Goal: Task Accomplishment & Management: Manage account settings

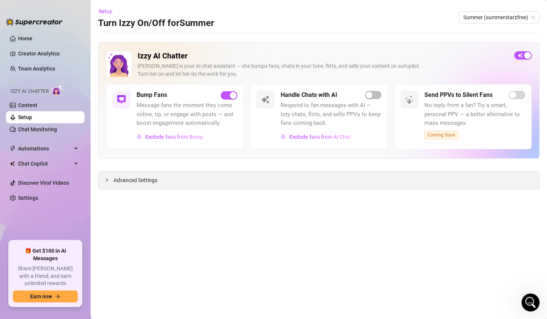
scroll to position [31, 0]
click at [523, 300] on div "Open Intercom Messenger" at bounding box center [528, 301] width 25 height 25
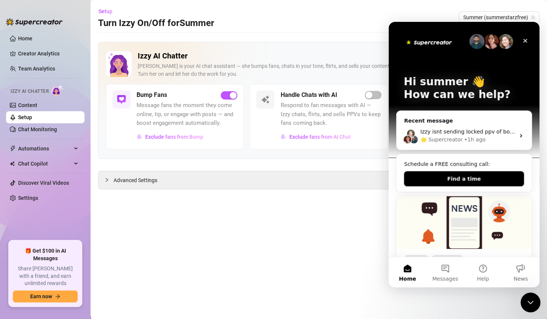
click at [523, 300] on div "Close Intercom Messenger" at bounding box center [529, 301] width 18 height 18
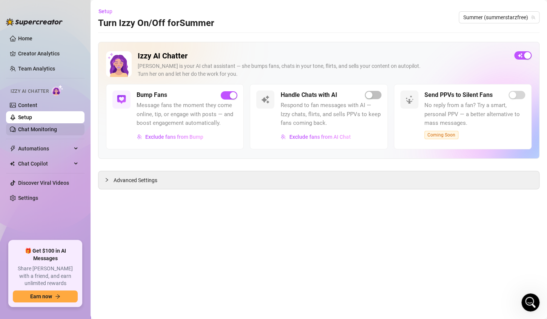
click at [34, 132] on link "Chat Monitoring" at bounding box center [37, 129] width 39 height 6
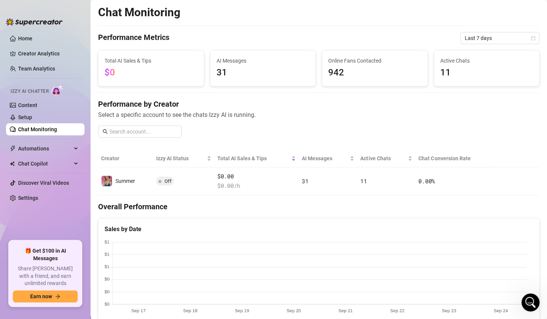
click at [34, 127] on link "Chat Monitoring" at bounding box center [37, 129] width 39 height 6
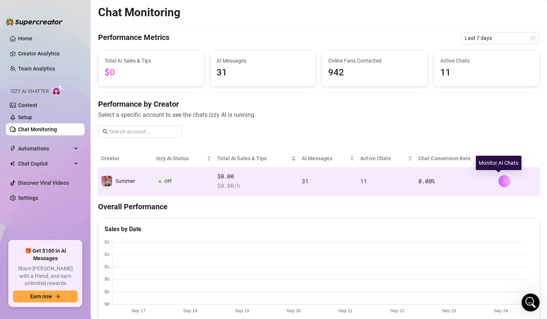
click at [498, 181] on button "button" at bounding box center [504, 181] width 12 height 12
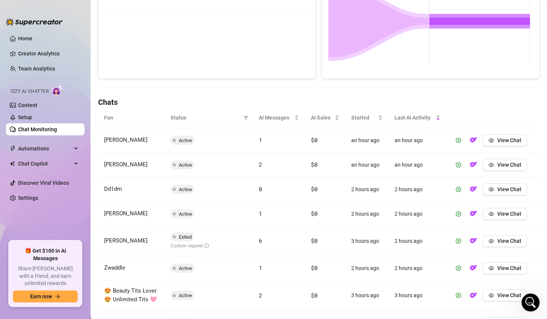
scroll to position [172, 0]
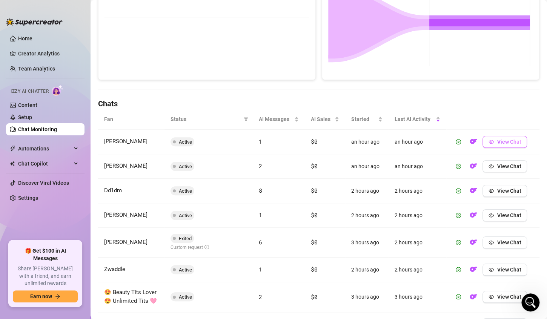
click at [500, 143] on span "View Chat" at bounding box center [509, 142] width 24 height 6
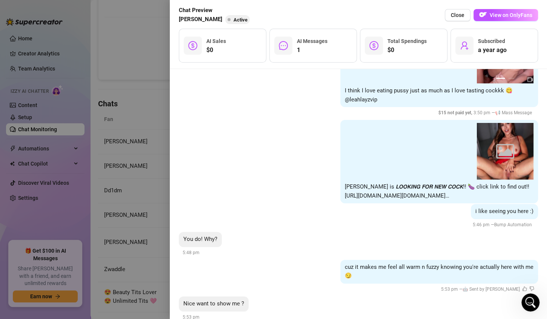
scroll to position [2958, 0]
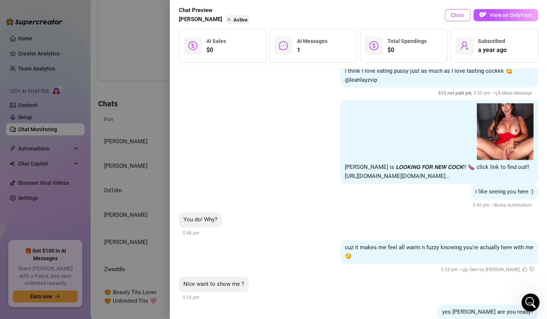
click at [458, 17] on span "Close" at bounding box center [458, 15] width 14 height 6
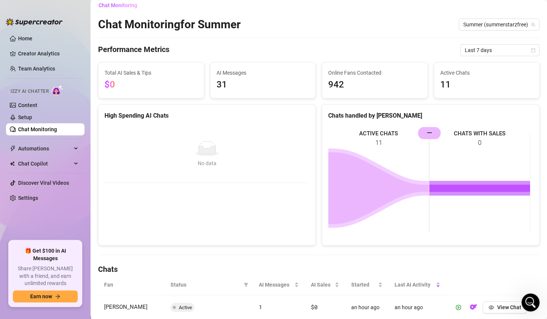
scroll to position [0, 0]
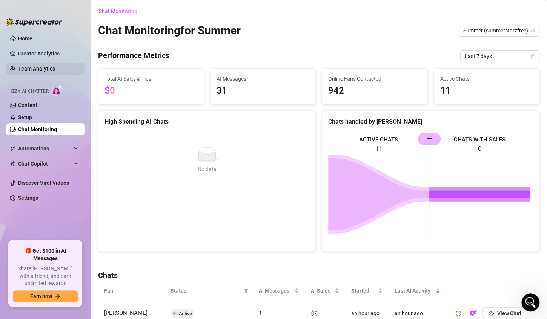
click at [35, 68] on link "Team Analytics" at bounding box center [36, 69] width 37 height 6
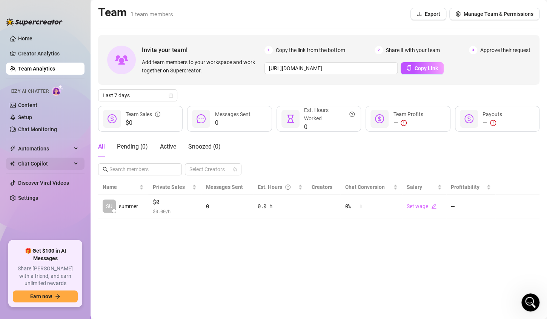
click at [32, 162] on span "Chat Copilot" at bounding box center [45, 164] width 54 height 12
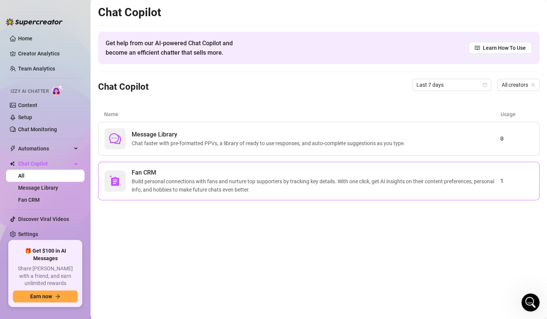
click at [138, 188] on span "Build personal connections with fans and nurture top supporters by tracking key…" at bounding box center [316, 185] width 368 height 17
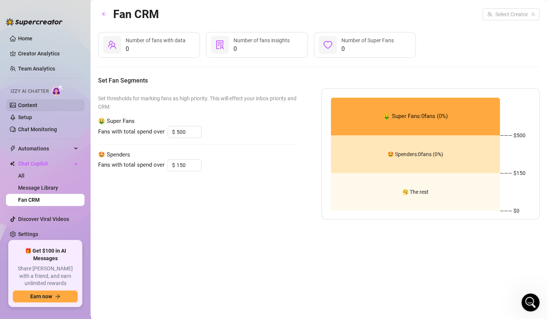
click at [20, 106] on link "Content" at bounding box center [27, 105] width 19 height 6
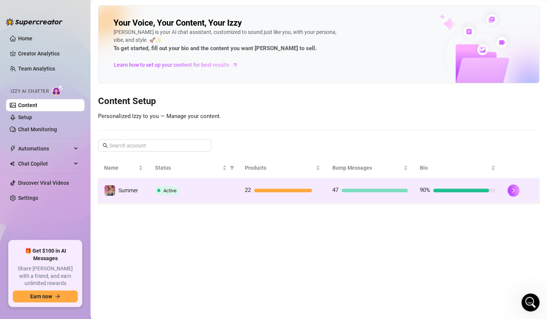
click at [458, 193] on div "90%" at bounding box center [457, 190] width 75 height 9
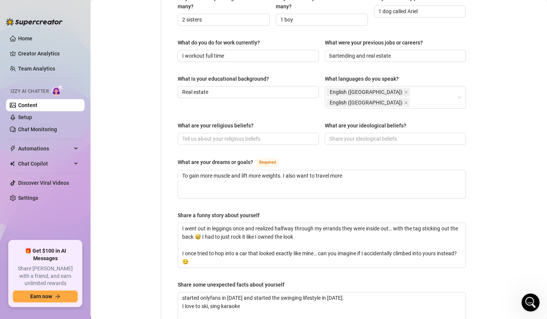
scroll to position [477, 0]
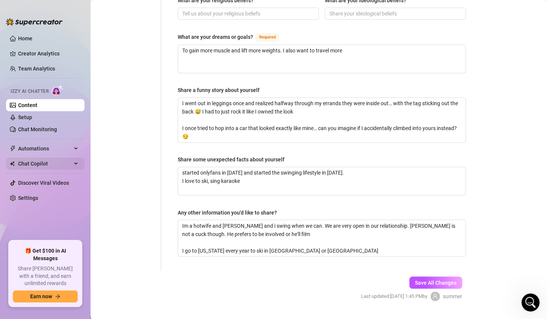
click at [29, 161] on span "Chat Copilot" at bounding box center [45, 164] width 54 height 12
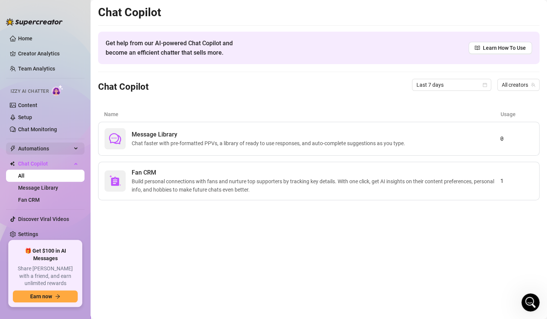
click at [44, 149] on span "Automations" at bounding box center [45, 149] width 54 height 12
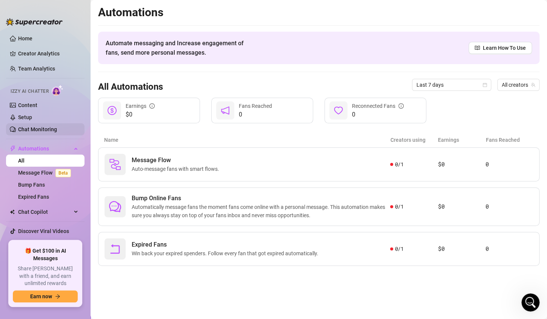
click at [45, 127] on link "Chat Monitoring" at bounding box center [37, 129] width 39 height 6
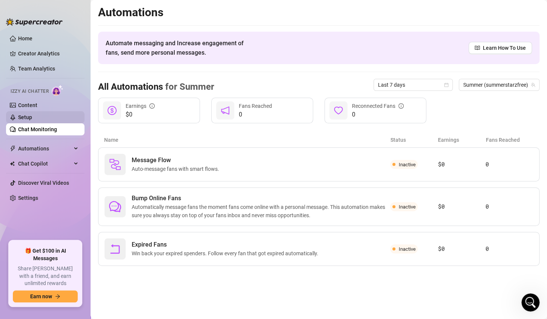
click at [31, 114] on link "Setup" at bounding box center [25, 117] width 14 height 6
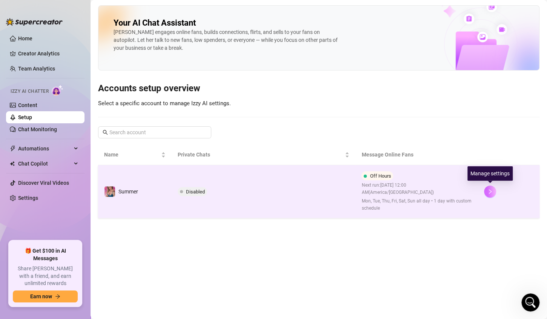
click at [489, 189] on icon "right" at bounding box center [489, 191] width 5 height 5
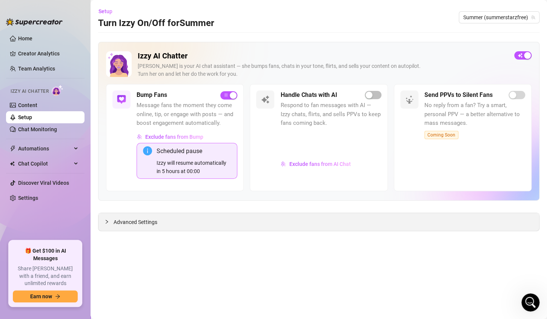
click at [142, 220] on span "Advanced Settings" at bounding box center [135, 222] width 44 height 8
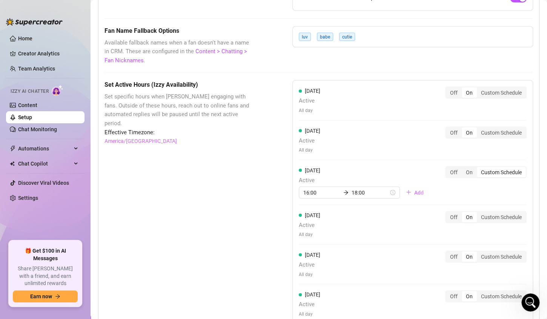
scroll to position [661, 0]
click at [461, 170] on div "On" at bounding box center [468, 171] width 15 height 11
click at [463, 167] on input "On" at bounding box center [463, 167] width 0 height 0
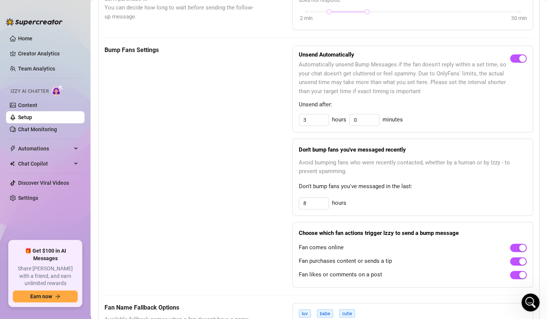
scroll to position [383, 0]
click at [50, 53] on link "Creator Analytics" at bounding box center [48, 54] width 60 height 12
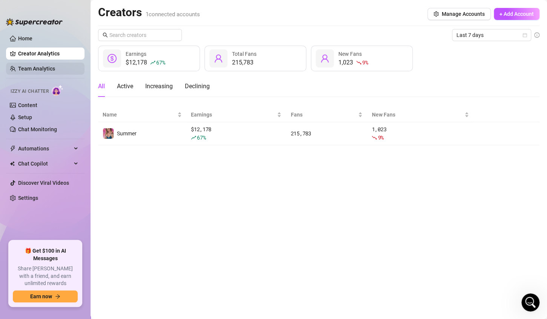
click at [49, 68] on link "Team Analytics" at bounding box center [36, 69] width 37 height 6
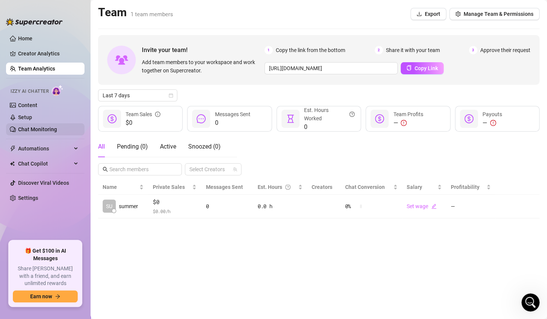
click at [29, 128] on link "Chat Monitoring" at bounding box center [37, 129] width 39 height 6
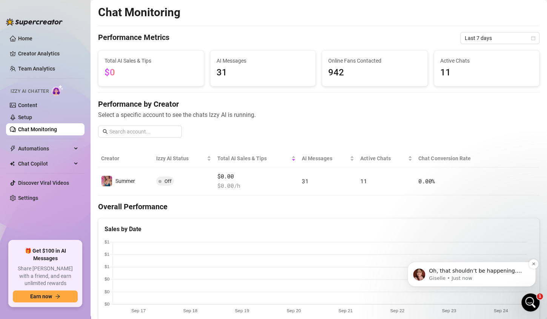
click at [459, 273] on span "Oh, that shouldn’t be happening. Could you please share a screenshot of the con…" at bounding box center [477, 286] width 97 height 36
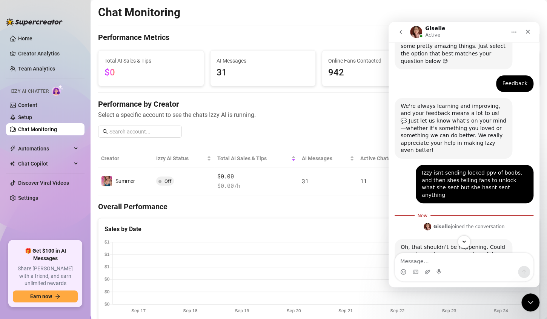
scroll to position [105, 0]
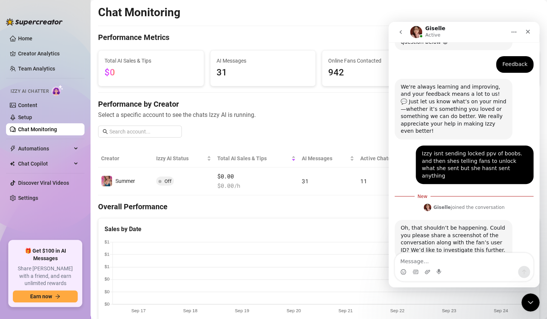
click at [27, 131] on link "Chat Monitoring" at bounding box center [37, 129] width 39 height 6
click at [529, 305] on icon "Close Intercom Messenger" at bounding box center [528, 301] width 9 height 9
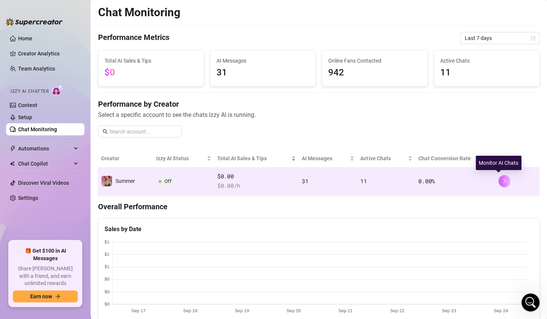
click at [501, 181] on icon "right" at bounding box center [503, 180] width 5 height 5
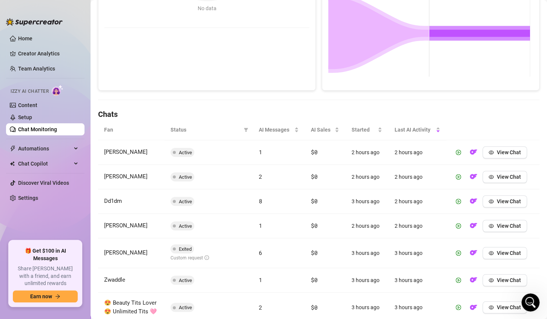
scroll to position [161, 0]
click at [469, 201] on img "button" at bounding box center [473, 202] width 8 height 8
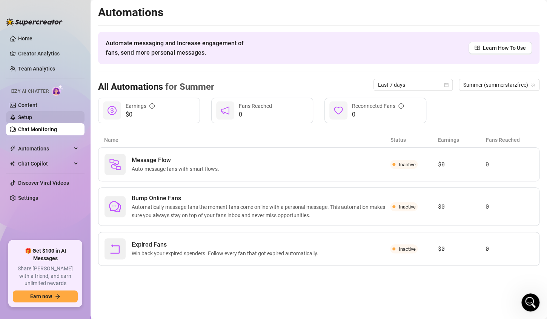
scroll to position [805, 0]
click at [56, 129] on link "Chat Monitoring" at bounding box center [37, 129] width 39 height 6
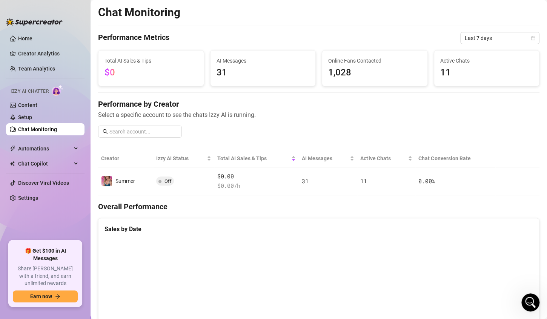
scroll to position [805, 0]
click at [21, 102] on link "Content" at bounding box center [27, 105] width 19 height 6
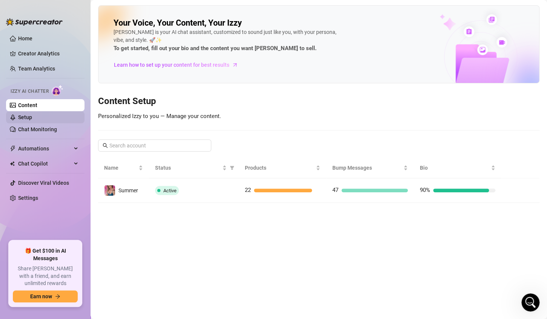
click at [27, 117] on link "Setup" at bounding box center [25, 117] width 14 height 6
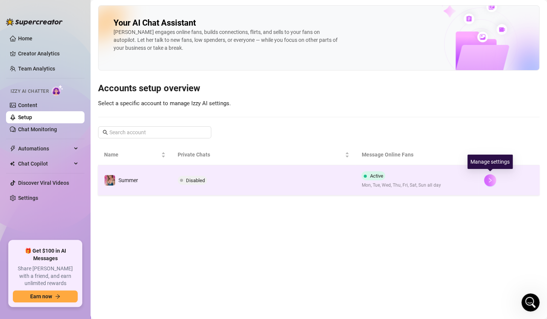
click at [491, 179] on icon "right" at bounding box center [489, 180] width 5 height 5
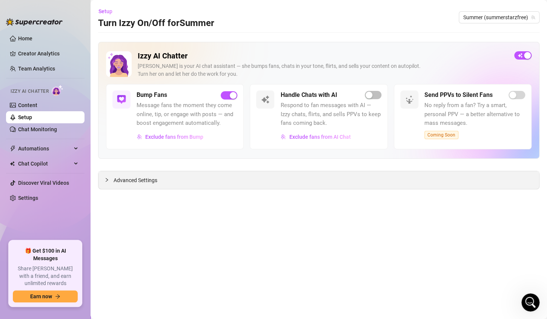
click at [130, 181] on span "Advanced Settings" at bounding box center [135, 180] width 44 height 8
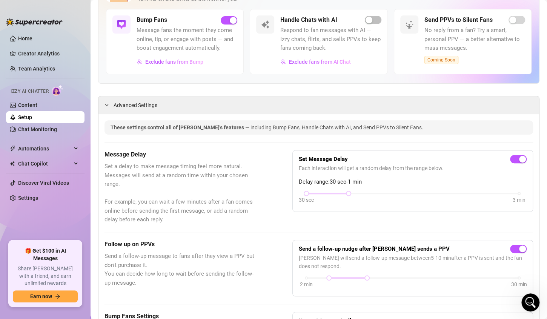
scroll to position [76, 0]
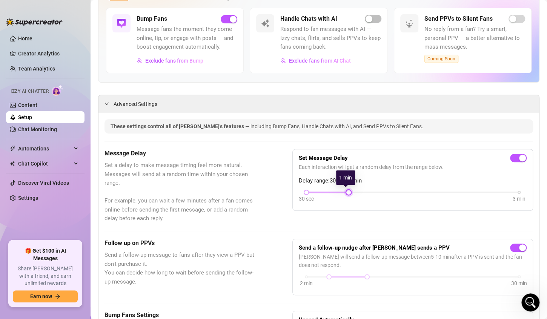
click at [326, 190] on div "30 sec 3 min" at bounding box center [412, 191] width 213 height 3
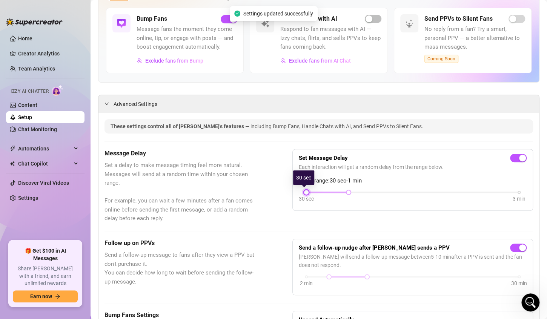
click at [304, 192] on div at bounding box center [306, 192] width 4 height 4
click at [381, 192] on div "30 sec 3 min" at bounding box center [412, 191] width 213 height 3
click at [406, 193] on div "30 sec 3 min" at bounding box center [413, 197] width 228 height 14
click at [342, 190] on div at bounding box center [348, 192] width 85 height 4
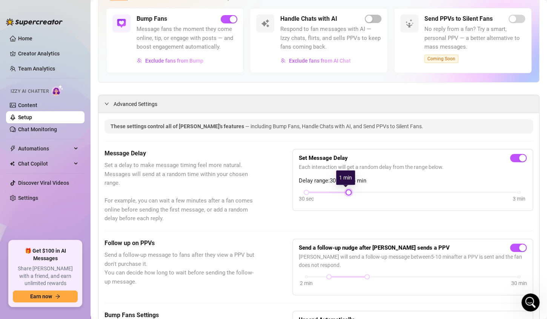
drag, startPoint x: 386, startPoint y: 192, endPoint x: 352, endPoint y: 192, distance: 33.9
click at [352, 192] on div "30 sec 3 min" at bounding box center [413, 197] width 228 height 14
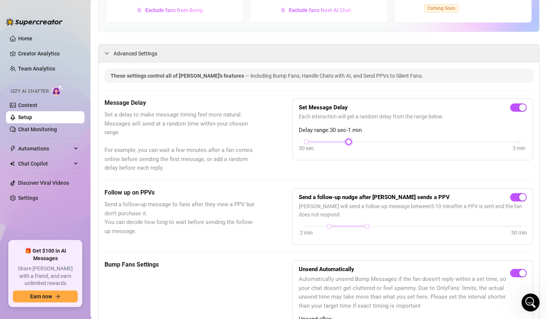
scroll to position [127, 0]
click at [45, 148] on span "Automations" at bounding box center [45, 149] width 54 height 12
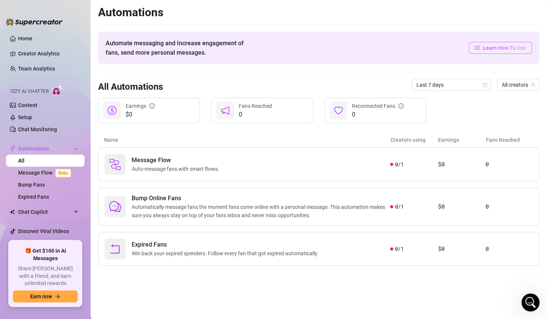
click at [499, 49] on span "Learn How To Use" at bounding box center [504, 48] width 43 height 8
click at [25, 132] on link "Chat Monitoring" at bounding box center [37, 129] width 39 height 6
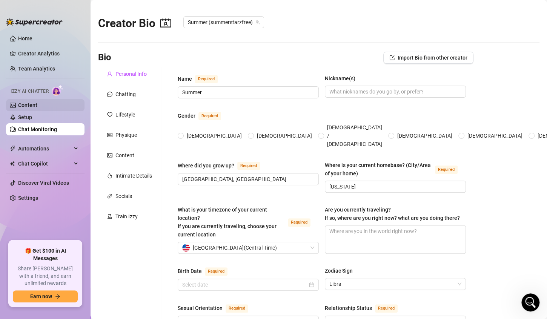
radio input "true"
type input "[DATE]"
click at [30, 118] on link "Setup" at bounding box center [25, 117] width 14 height 6
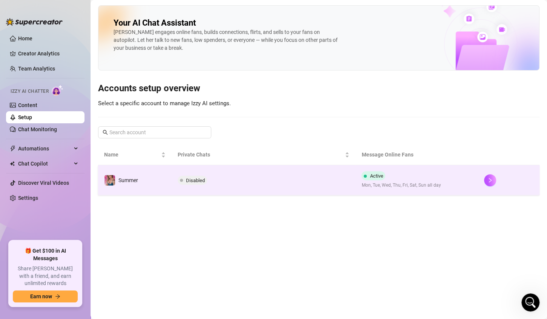
click at [286, 179] on td "Disabled" at bounding box center [264, 180] width 184 height 30
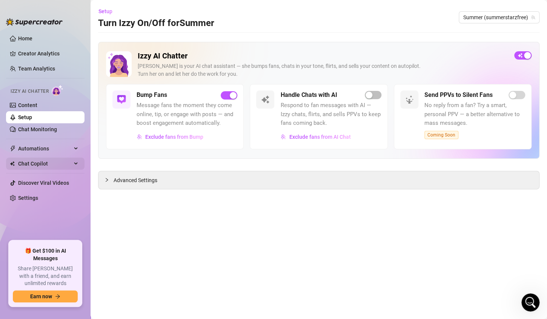
click at [32, 164] on span "Chat Copilot" at bounding box center [45, 164] width 54 height 12
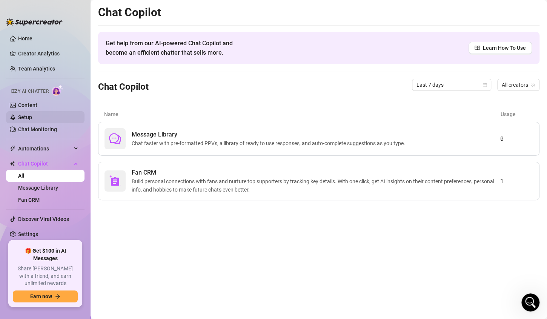
click at [28, 116] on link "Setup" at bounding box center [25, 117] width 14 height 6
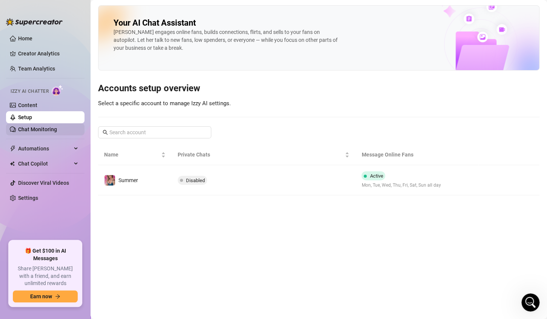
click at [33, 129] on link "Chat Monitoring" at bounding box center [37, 129] width 39 height 6
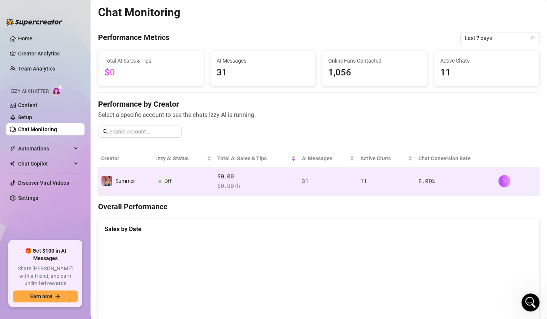
click at [380, 180] on td "11" at bounding box center [386, 181] width 58 height 28
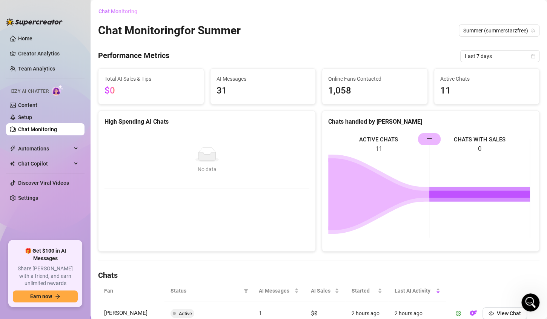
click at [128, 11] on span "Chat Monitoring" at bounding box center [117, 11] width 39 height 6
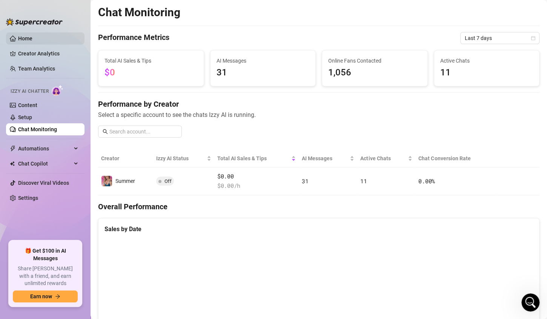
click at [24, 40] on link "Home" at bounding box center [25, 38] width 14 height 6
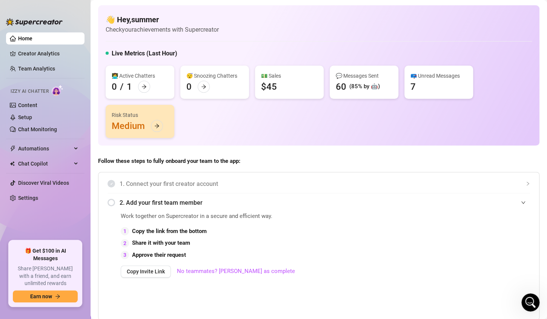
click at [375, 87] on div "(85% by 🤖)" at bounding box center [364, 86] width 31 height 9
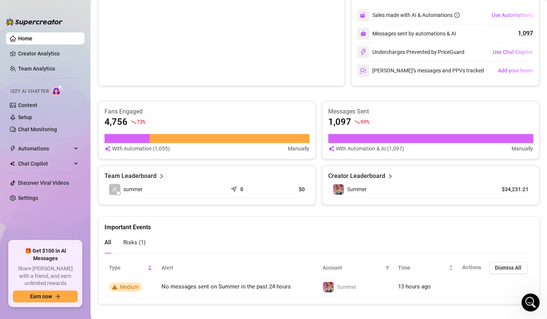
scroll to position [383, 0]
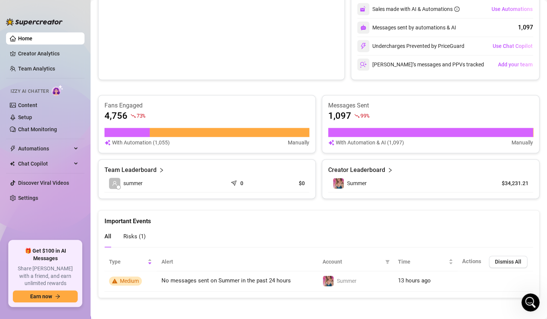
click at [139, 236] on span "Risks ( 1 )" at bounding box center [134, 236] width 22 height 7
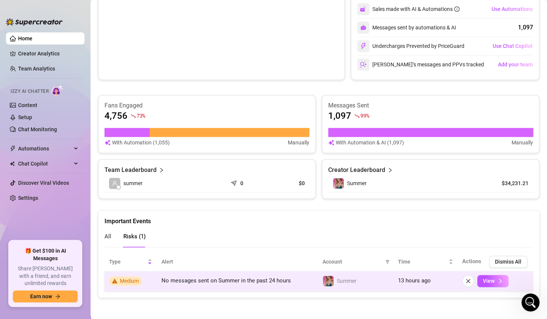
click at [117, 281] on icon "warning" at bounding box center [114, 281] width 5 height 5
click at [483, 279] on span "View" at bounding box center [489, 281] width 12 height 6
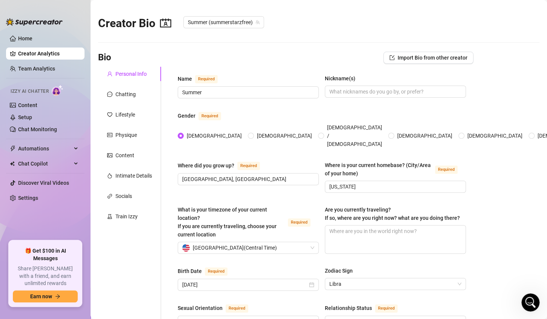
click at [54, 90] on img at bounding box center [58, 90] width 12 height 11
click at [27, 116] on link "Setup" at bounding box center [25, 117] width 14 height 6
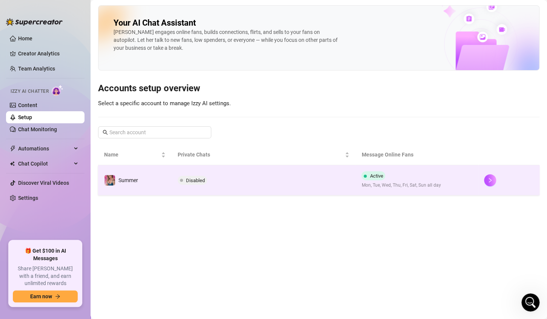
click at [280, 176] on td "Disabled" at bounding box center [264, 180] width 184 height 30
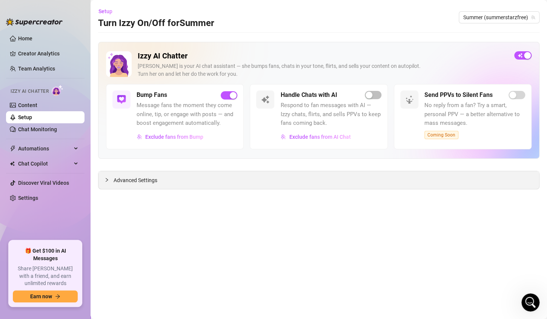
click at [137, 181] on span "Advanced Settings" at bounding box center [135, 180] width 44 height 8
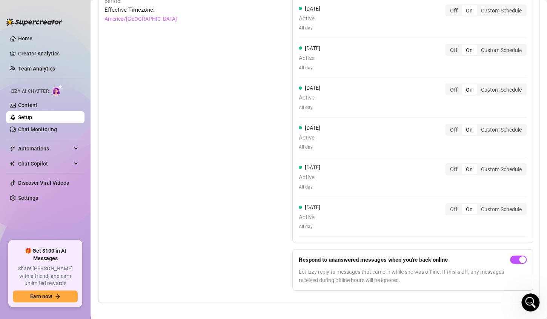
scroll to position [743, 0]
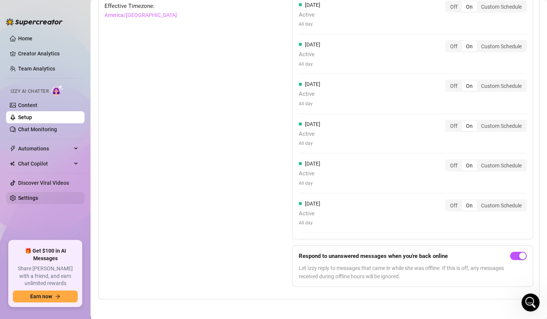
click at [37, 198] on link "Settings" at bounding box center [28, 198] width 20 height 6
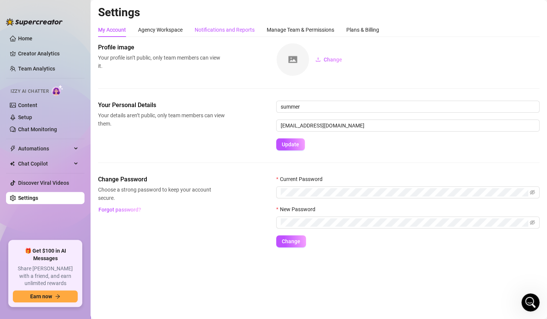
click at [206, 31] on div "Notifications and Reports" at bounding box center [225, 30] width 60 height 8
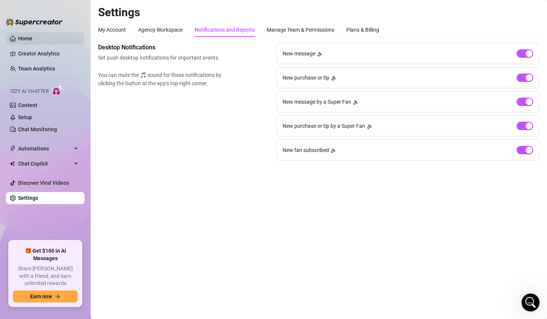
click at [21, 38] on link "Home" at bounding box center [25, 38] width 14 height 6
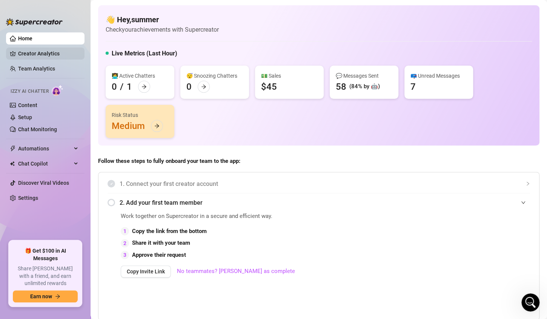
click at [31, 53] on link "Creator Analytics" at bounding box center [48, 54] width 60 height 12
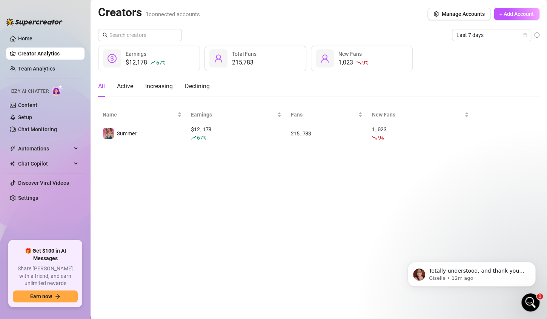
scroll to position [857, 0]
click at [452, 272] on span "Totally understood, and thank you for sharing this example. I’ll check with the…" at bounding box center [476, 289] width 95 height 43
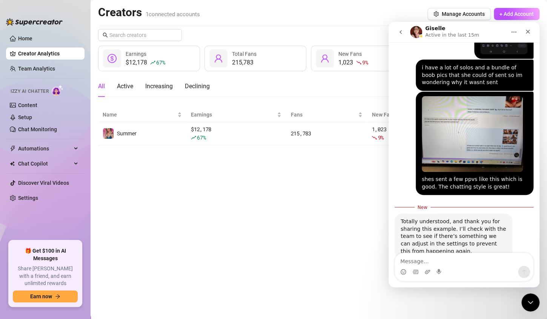
scroll to position [1, 0]
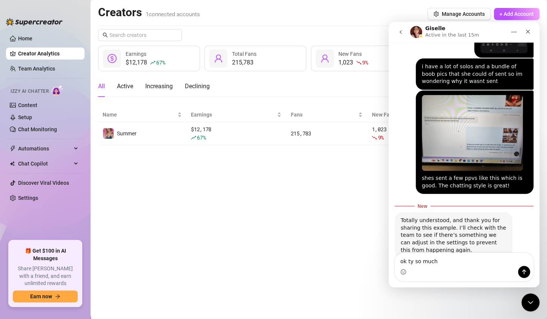
type textarea "ok ty so much"
click at [524, 274] on icon "Send a message…" at bounding box center [524, 272] width 4 height 5
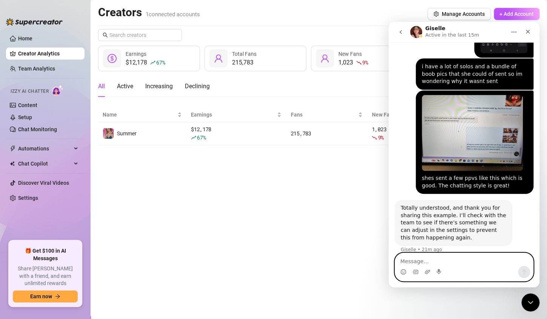
scroll to position [880, 0]
